Goal: Transaction & Acquisition: Purchase product/service

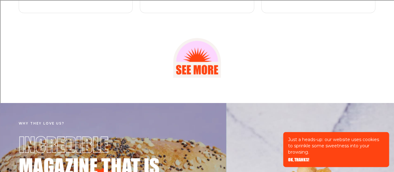
scroll to position [857, 0]
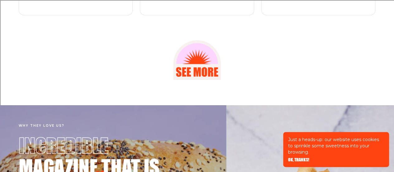
click at [206, 76] on icon at bounding box center [197, 60] width 48 height 40
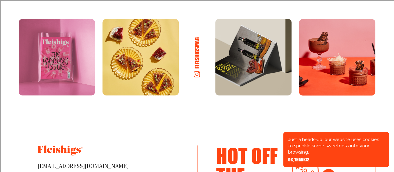
scroll to position [839, 0]
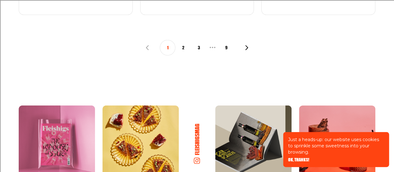
click at [182, 49] on button "2" at bounding box center [183, 48] width 16 height 16
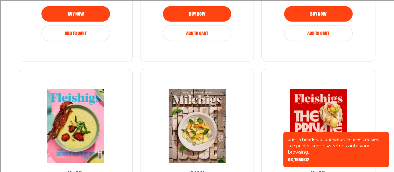
scroll to position [558, 0]
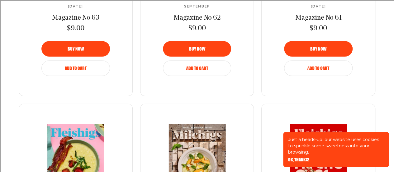
click at [74, 64] on button "Add to Cart" at bounding box center [75, 68] width 68 height 16
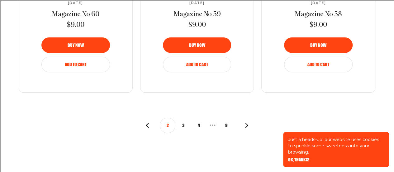
scroll to position [765, 0]
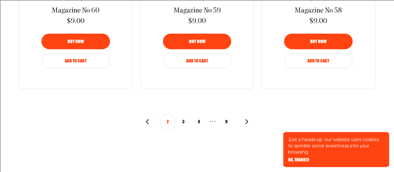
click at [151, 120] on div "2 3 4 • • • 9" at bounding box center [197, 122] width 104 height 16
click at [146, 120] on icon "button" at bounding box center [147, 121] width 5 height 5
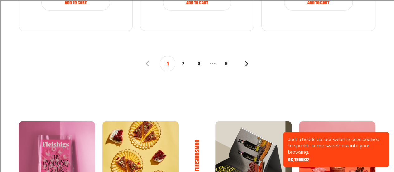
scroll to position [823, 0]
click at [226, 67] on button "9" at bounding box center [227, 64] width 16 height 16
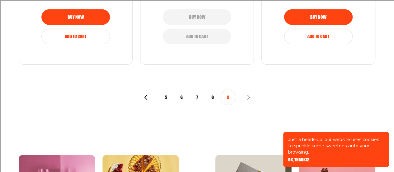
scroll to position [799, 0]
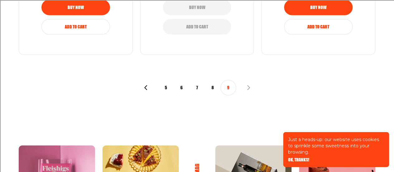
click at [210, 84] on button "8" at bounding box center [213, 88] width 16 height 16
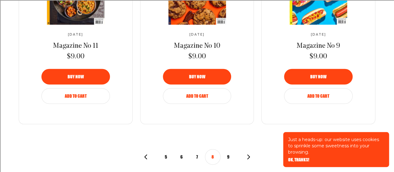
scroll to position [730, 0]
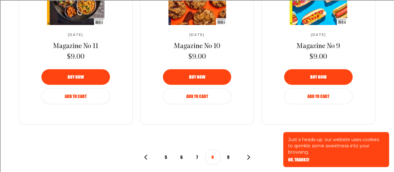
click at [197, 155] on button "7" at bounding box center [197, 157] width 16 height 16
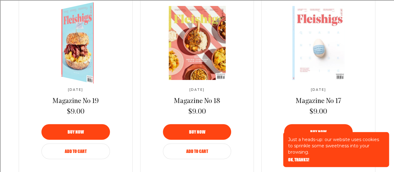
scroll to position [807, 0]
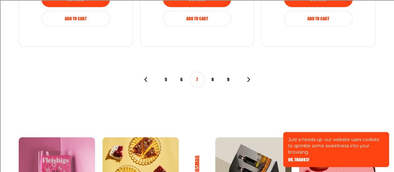
click at [181, 77] on button "6" at bounding box center [182, 80] width 16 height 16
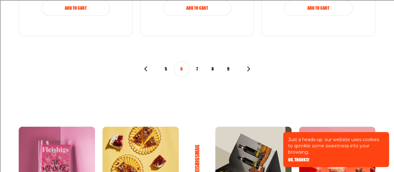
scroll to position [818, 0]
click at [166, 68] on button "5" at bounding box center [166, 69] width 16 height 16
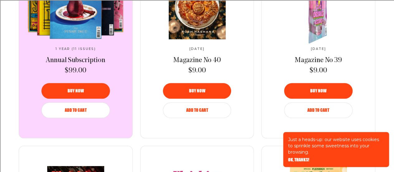
scroll to position [326, 0]
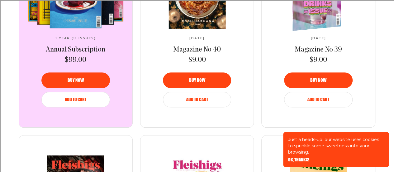
click at [334, 99] on div "Add to Cart" at bounding box center [318, 99] width 53 height 4
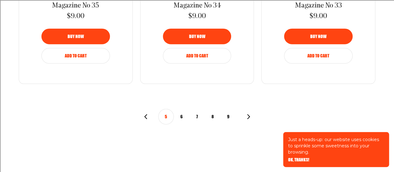
scroll to position [770, 0]
click at [195, 58] on button "Add to Cart" at bounding box center [197, 56] width 68 height 16
click at [144, 116] on use "button" at bounding box center [145, 116] width 3 height 5
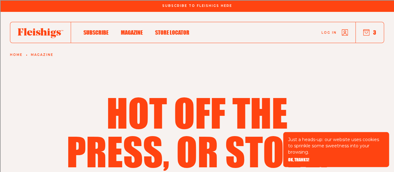
click at [144, 116] on h1 "Hot off the press, or stove." at bounding box center [197, 131] width 269 height 77
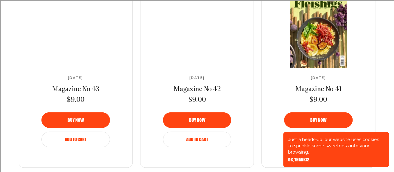
scroll to position [692, 0]
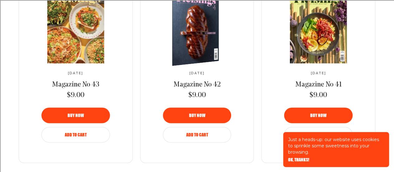
click at [201, 132] on span "Add to Cart" at bounding box center [197, 130] width 22 height 4
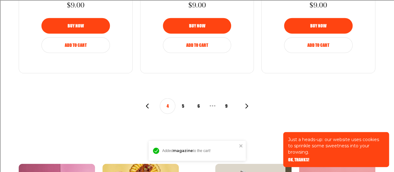
scroll to position [782, 0]
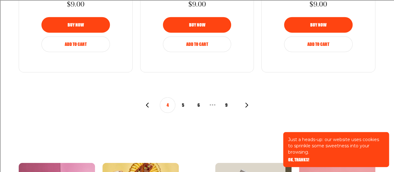
click at [147, 104] on icon "button" at bounding box center [147, 104] width 5 height 5
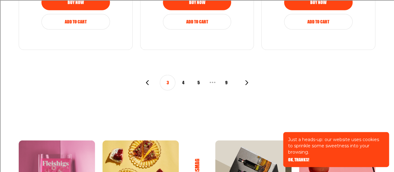
scroll to position [805, 0]
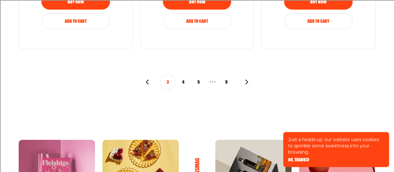
click at [148, 81] on icon "button" at bounding box center [147, 81] width 5 height 5
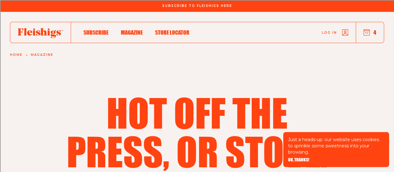
click at [366, 30] on icon "button" at bounding box center [366, 32] width 6 height 6
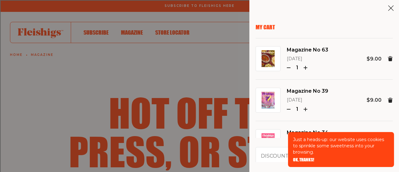
click at [309, 157] on span "OK, THANKS!" at bounding box center [303, 155] width 21 height 4
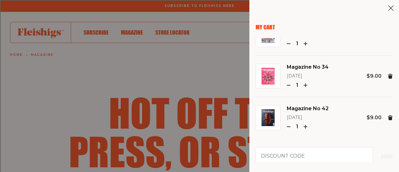
scroll to position [88, 0]
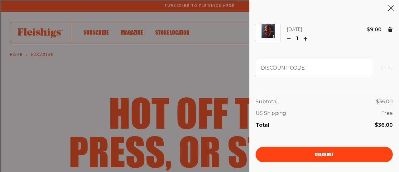
click at [331, 155] on link "Checkout" at bounding box center [323, 154] width 137 height 16
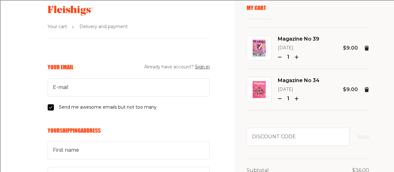
scroll to position [65, 0]
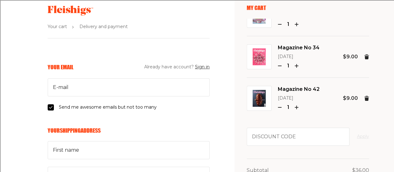
click at [364, 54] on icon at bounding box center [366, 56] width 5 height 5
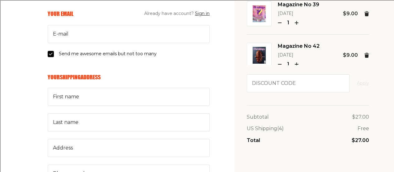
scroll to position [24, 0]
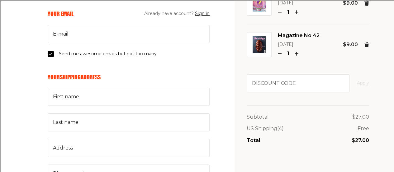
click at [364, 43] on use at bounding box center [366, 44] width 5 height 5
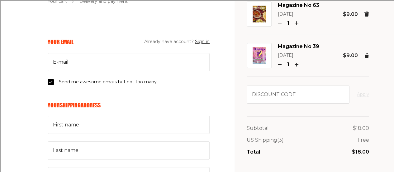
scroll to position [47, 0]
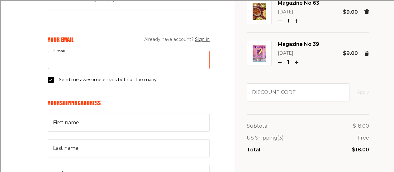
click at [143, 60] on input "E-mail" at bounding box center [129, 60] width 162 height 18
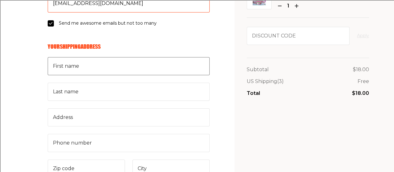
scroll to position [105, 0]
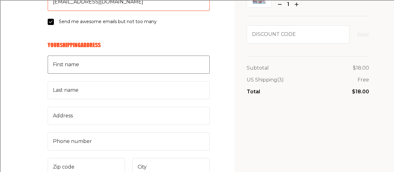
type input "matthewhlevin@gmail.com"
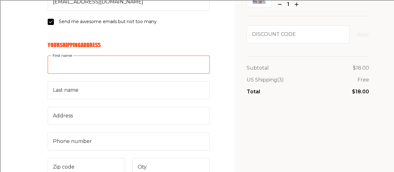
click at [118, 69] on input "First name" at bounding box center [129, 64] width 162 height 18
type input "Mateo"
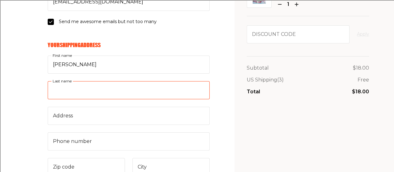
click at [100, 95] on input "Last name" at bounding box center [129, 90] width 162 height 18
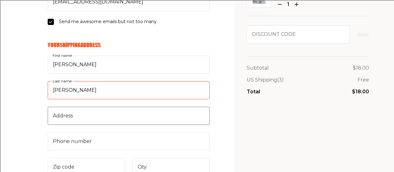
type input "Levin"
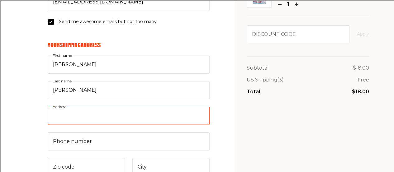
click at [93, 116] on input "Address" at bounding box center [129, 115] width 162 height 18
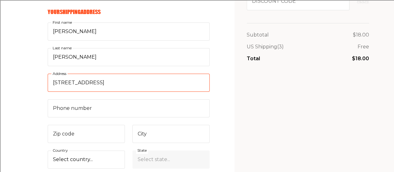
scroll to position [138, 0]
type input "415 west south street"
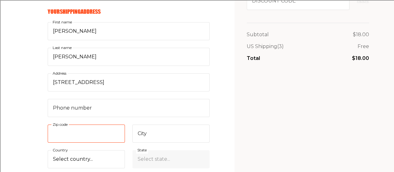
click at [82, 136] on input "Zip code" at bounding box center [86, 133] width 77 height 18
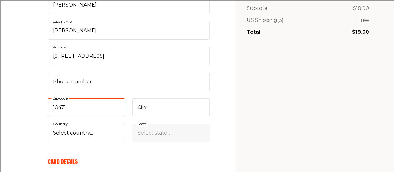
scroll to position [165, 0]
type input "10471"
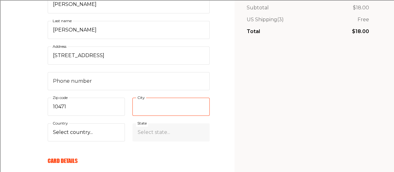
click at [161, 109] on input "City" at bounding box center [170, 106] width 77 height 18
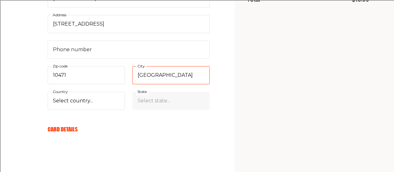
scroll to position [196, 0]
type input "bronx"
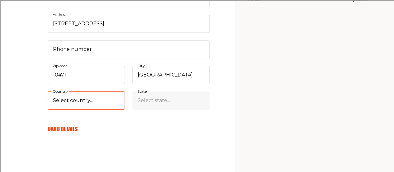
click at [105, 97] on select "Select country... United States Canada (+$29/subscription) Afghanistan (+$44/su…" at bounding box center [86, 100] width 77 height 18
select select "US"
click at [48, 91] on select "Select country... United States Canada (+$29/subscription) Afghanistan (+$44/su…" at bounding box center [86, 100] width 77 height 18
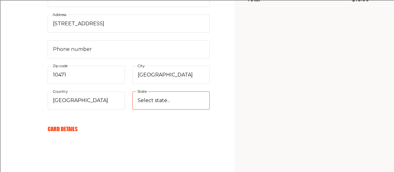
click at [167, 97] on select "Select state... Alabama Alaska American Samoa Arizona Arkansas California Color…" at bounding box center [170, 100] width 77 height 18
select select "New York"
click at [132, 91] on select "Select state... Alabama Alaska American Samoa Arizona Arkansas California Color…" at bounding box center [170, 100] width 77 height 18
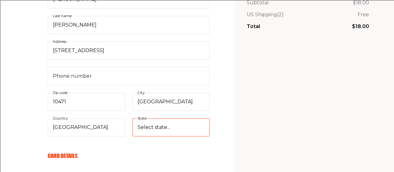
scroll to position [168, 0]
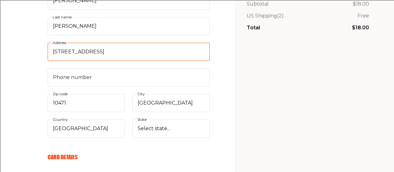
click at [129, 54] on input "415 west south street" at bounding box center [129, 52] width 162 height 18
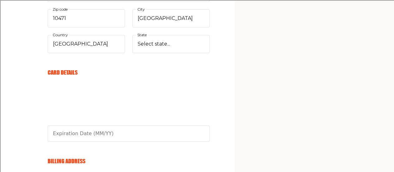
scroll to position [226, 0]
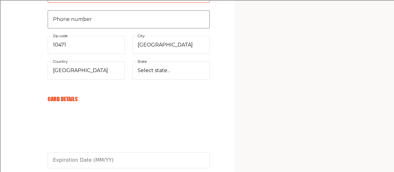
type input "415 west south street MB 2650"
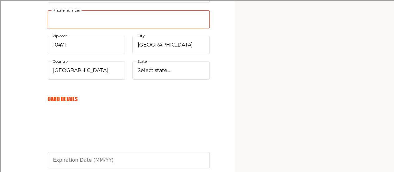
click at [100, 19] on input "Phone number" at bounding box center [129, 19] width 162 height 18
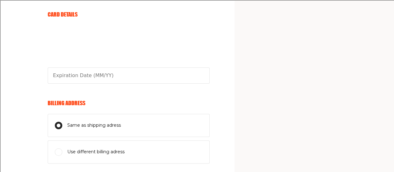
scroll to position [312, 0]
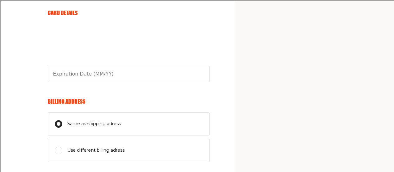
type input "3479570519"
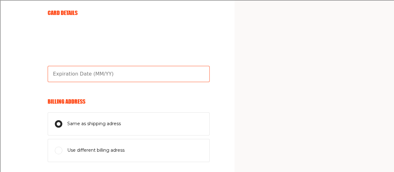
type input "06/28"
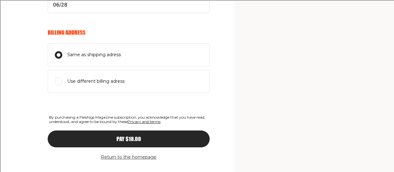
scroll to position [393, 0]
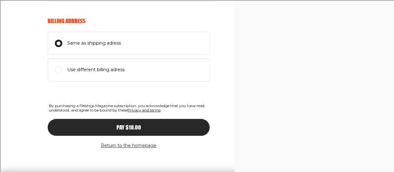
click at [107, 66] on span "Use different billing adress" at bounding box center [95, 69] width 57 height 7
click at [62, 66] on input "Use different billing adress" at bounding box center [58, 69] width 7 height 7
radio input "true"
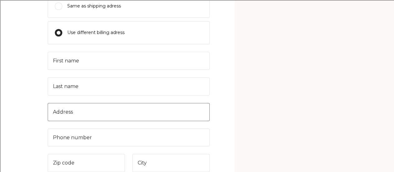
scroll to position [430, 0]
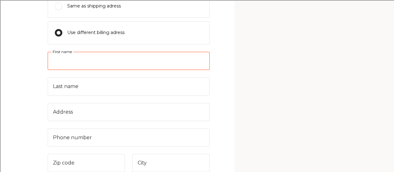
click at [73, 58] on input "First name" at bounding box center [129, 61] width 162 height 18
type input "Mat"
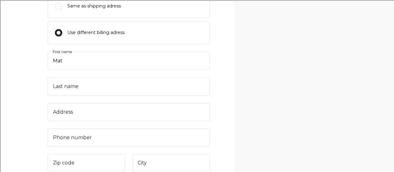
type input "795 west 254th street"
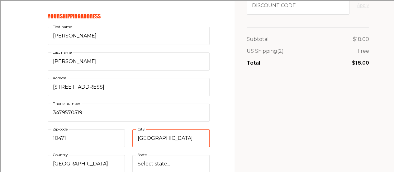
type input "Bronx"
type input "Mateo"
select select "US"
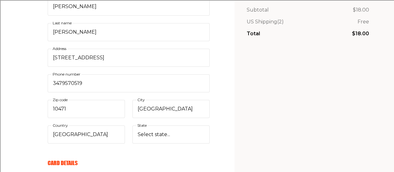
scroll to position [163, 0]
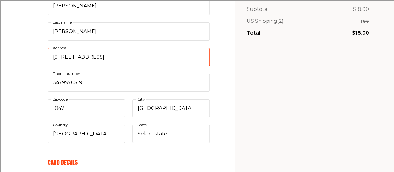
click at [112, 58] on input "795 west 254th street" at bounding box center [129, 57] width 162 height 18
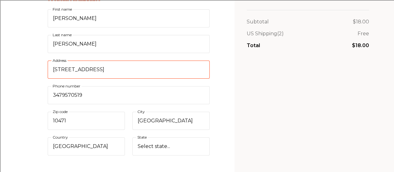
scroll to position [155, 0]
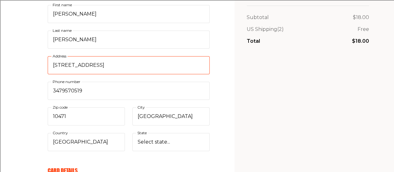
type input "415 south street MB 2650"
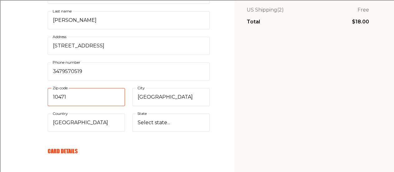
click at [85, 94] on input "10471" at bounding box center [86, 97] width 77 height 18
type input "02453"
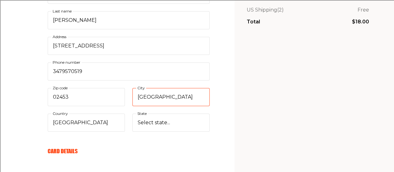
click at [158, 94] on input "Bronx" at bounding box center [170, 97] width 77 height 18
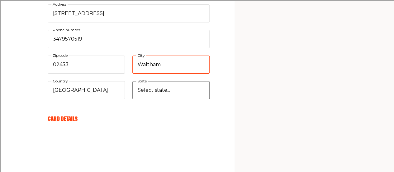
type input "Waltham"
click at [149, 87] on select "Select state... Alabama Alaska American Samoa Arizona Arkansas California Color…" at bounding box center [170, 90] width 77 height 18
select select "Massachusetts"
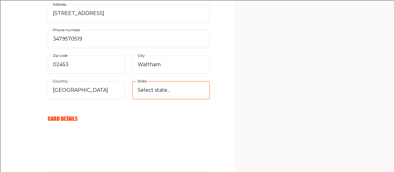
click at [132, 81] on select "Select state... Alabama Alaska American Samoa Arizona Arkansas California Color…" at bounding box center [170, 90] width 77 height 18
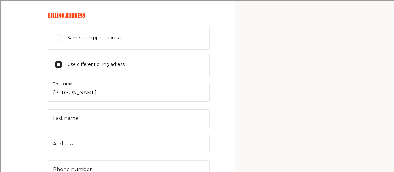
scroll to position [459, 0]
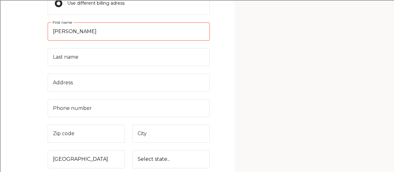
click at [111, 29] on input "Mateo" at bounding box center [129, 31] width 162 height 18
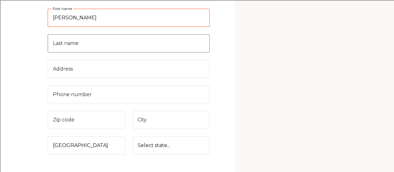
type input "Matthew"
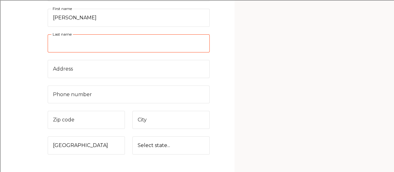
click at [152, 42] on input "Last name" at bounding box center [129, 43] width 162 height 18
type input "e"
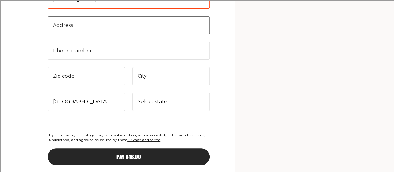
type input "Levin"
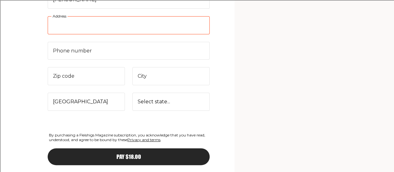
click at [135, 29] on input "Address" at bounding box center [129, 25] width 162 height 18
type input "795 west 254th street"
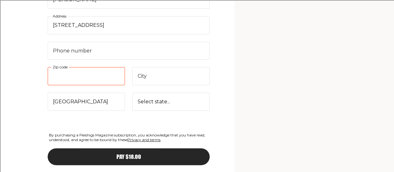
click at [93, 74] on input "Zip code" at bounding box center [86, 76] width 77 height 18
type input "10471"
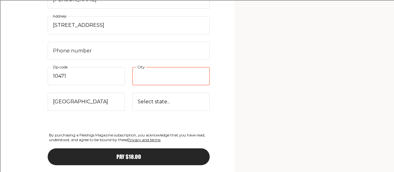
click at [156, 74] on input "City" at bounding box center [170, 76] width 77 height 18
type input "bronx"
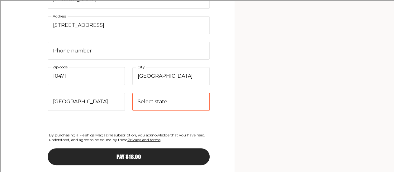
click at [147, 102] on select "Select state... Alabama Alaska American Samoa Arizona Arkansas California Color…" at bounding box center [170, 101] width 77 height 18
select select "New York"
click at [132, 92] on select "Select state... Alabama Alaska American Samoa Arizona Arkansas California Color…" at bounding box center [170, 101] width 77 height 18
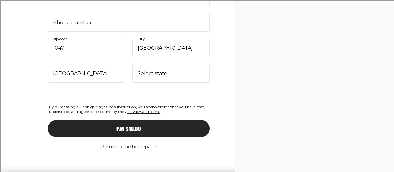
click at [124, 129] on button "Pay $18.00" at bounding box center [129, 128] width 162 height 17
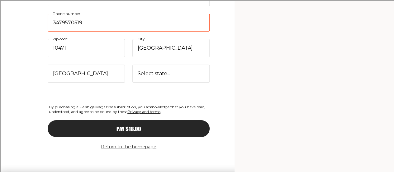
type input "3479570519"
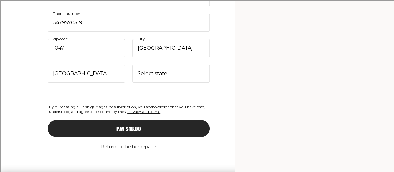
click at [132, 120] on button "Pay $18.00" at bounding box center [129, 128] width 162 height 17
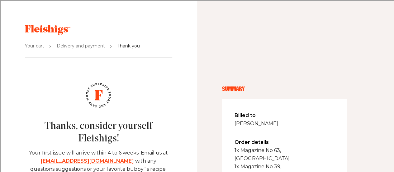
scroll to position [43, 0]
